Goal: Information Seeking & Learning: Learn about a topic

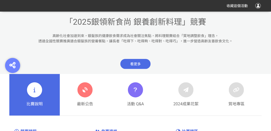
scroll to position [181, 0]
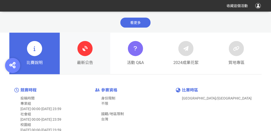
click at [82, 52] on icon at bounding box center [84, 48] width 9 height 9
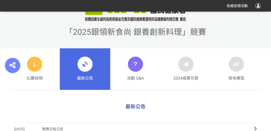
scroll to position [181, 0]
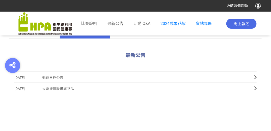
click at [58, 77] on span "競賽日程公告" at bounding box center [144, 77] width 204 height 11
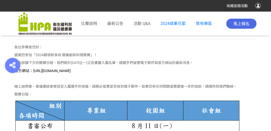
scroll to position [196, 0]
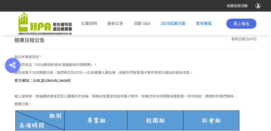
drag, startPoint x: 31, startPoint y: 80, endPoint x: 115, endPoint y: 81, distance: 83.7
click at [115, 81] on p "官方網站：[URL][DOMAIN_NAME]" at bounding box center [135, 81] width 242 height 6
drag, startPoint x: 115, startPoint y: 81, endPoint x: 103, endPoint y: 81, distance: 12.1
copy span "[URL][DOMAIN_NAME]"
click at [114, 63] on p "感謝您參加「2024銀領新食尚 銀養創新料理競賽」！" at bounding box center [135, 64] width 242 height 5
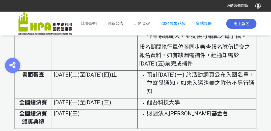
scroll to position [1008, 0]
